Goal: Browse casually

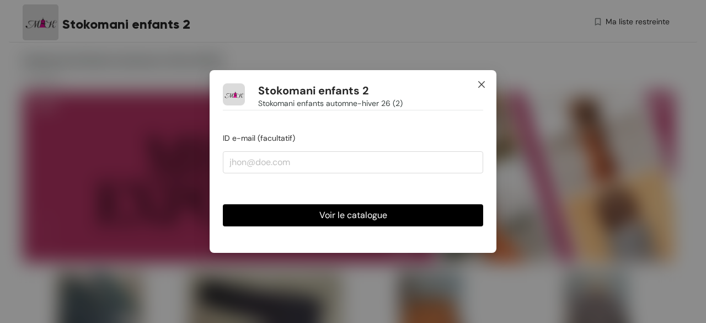
click at [478, 81] on icon "fermer" at bounding box center [481, 84] width 9 height 9
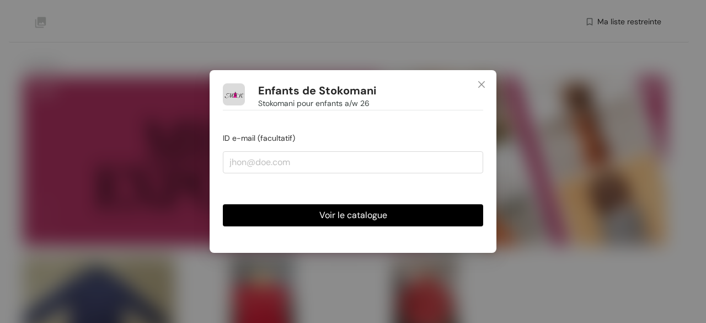
click at [371, 212] on font "Voir le catalogue" at bounding box center [353, 215] width 68 height 12
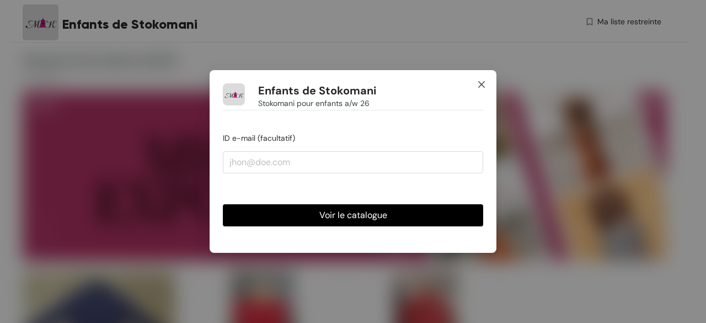
click at [485, 79] on span "Fermer" at bounding box center [482, 85] width 30 height 30
